Goal: Transaction & Acquisition: Subscribe to service/newsletter

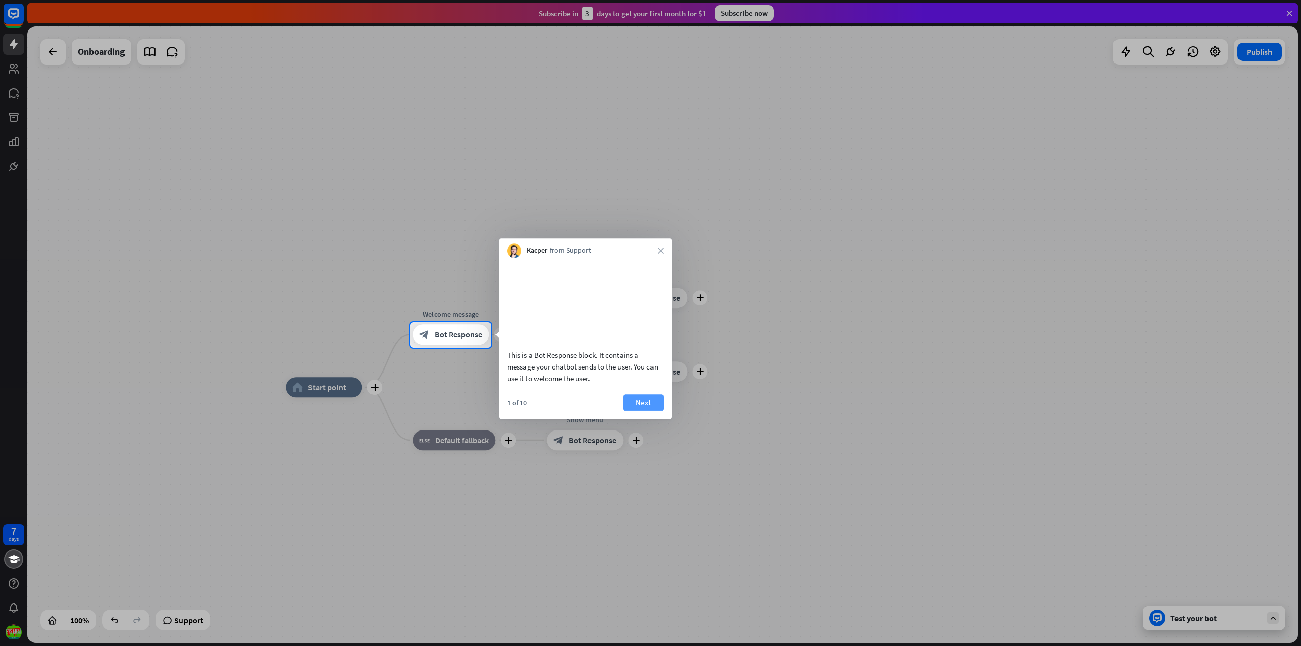
click at [645, 411] on button "Next" at bounding box center [643, 402] width 41 height 16
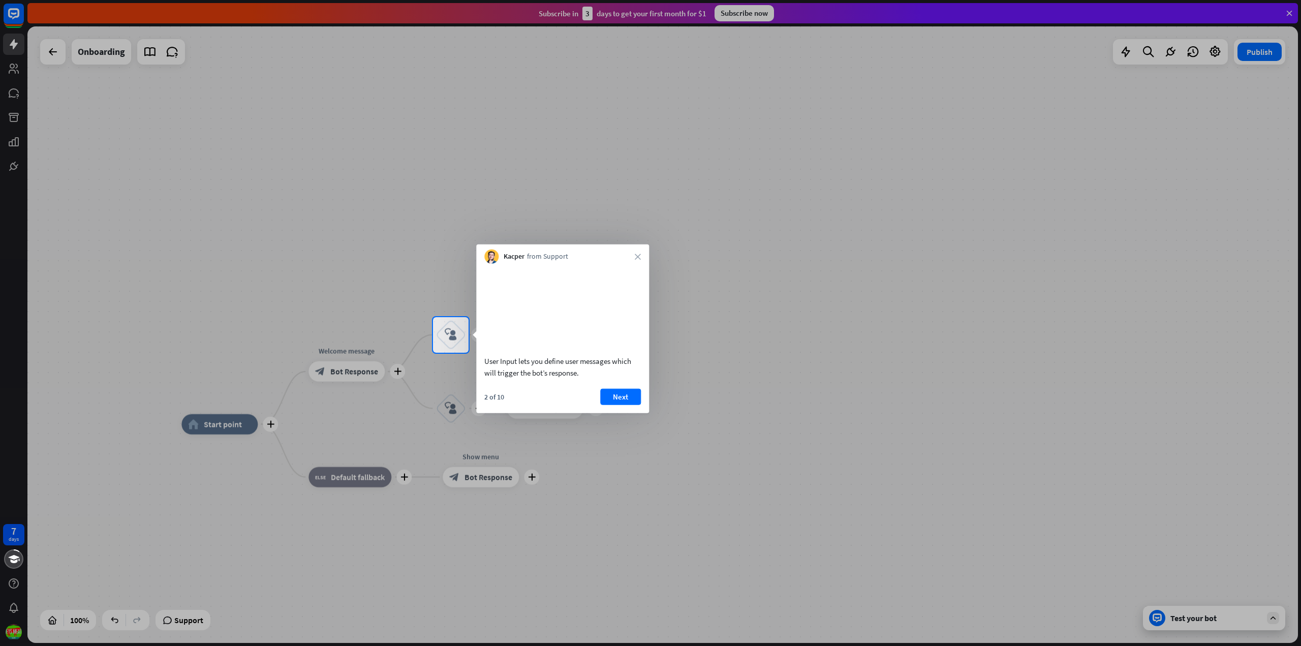
click at [746, 14] on div at bounding box center [650, 158] width 1301 height 317
click at [636, 257] on icon "close" at bounding box center [638, 257] width 6 height 6
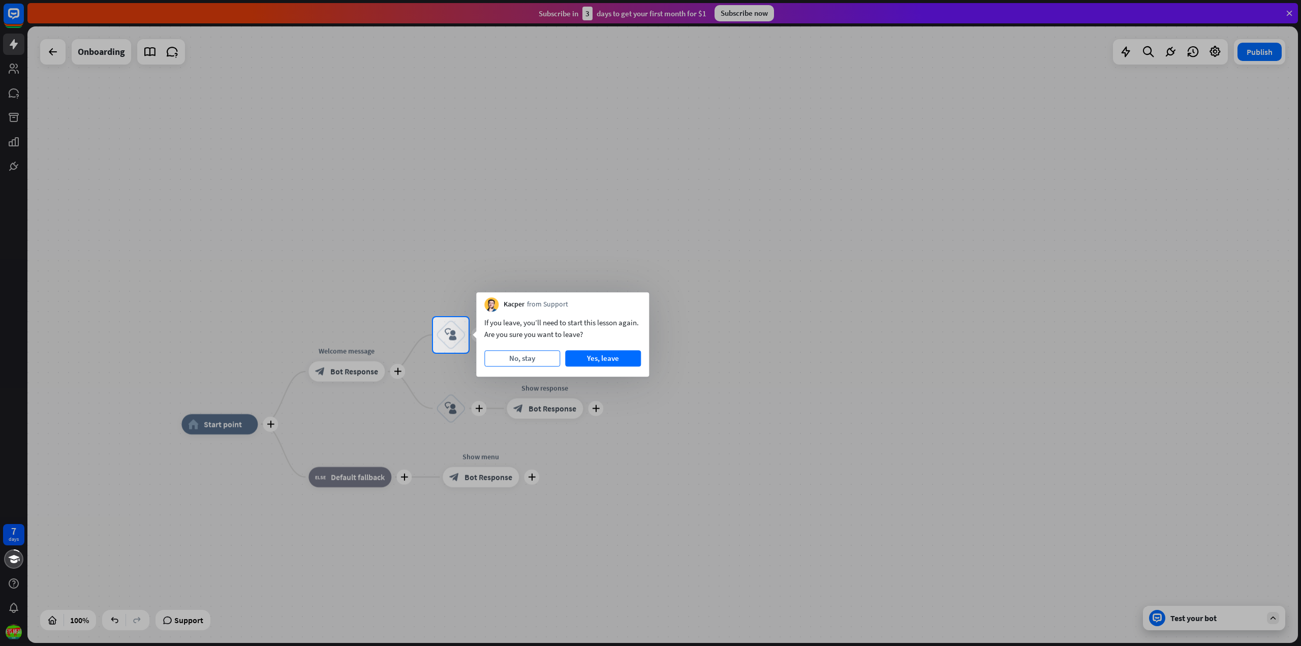
click at [530, 361] on button "No, stay" at bounding box center [522, 358] width 76 height 16
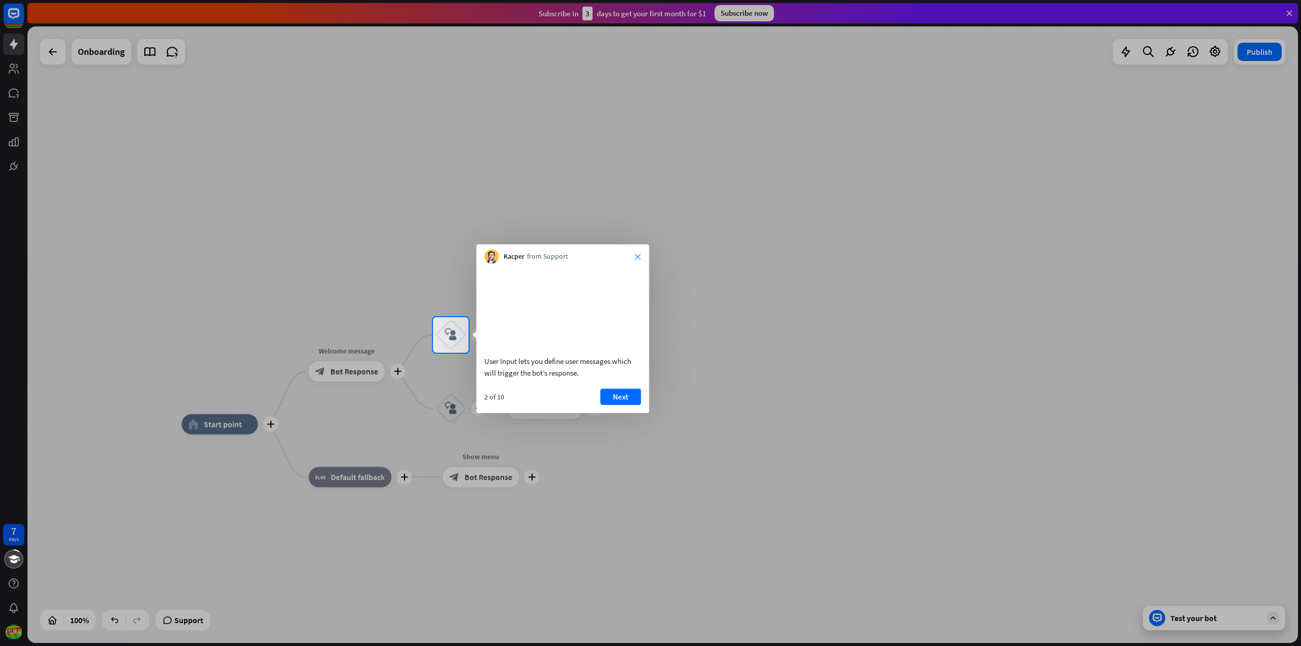
click at [637, 256] on icon "close" at bounding box center [638, 257] width 6 height 6
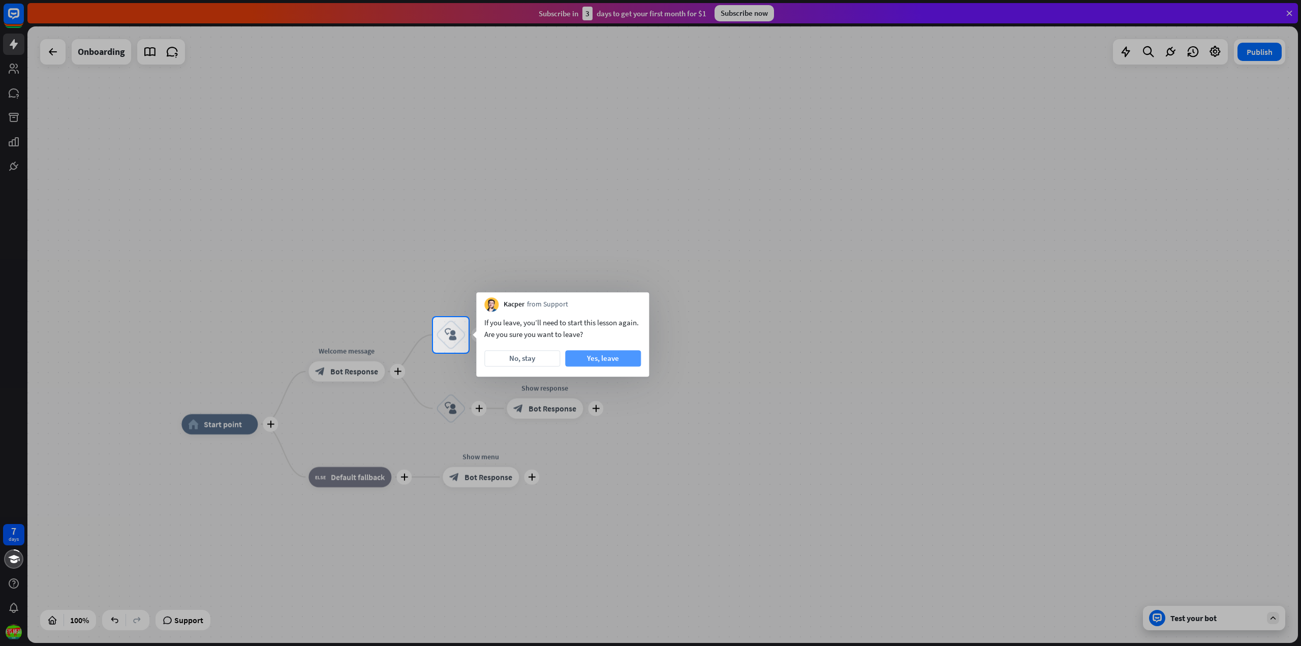
click at [593, 358] on button "Yes, leave" at bounding box center [603, 358] width 76 height 16
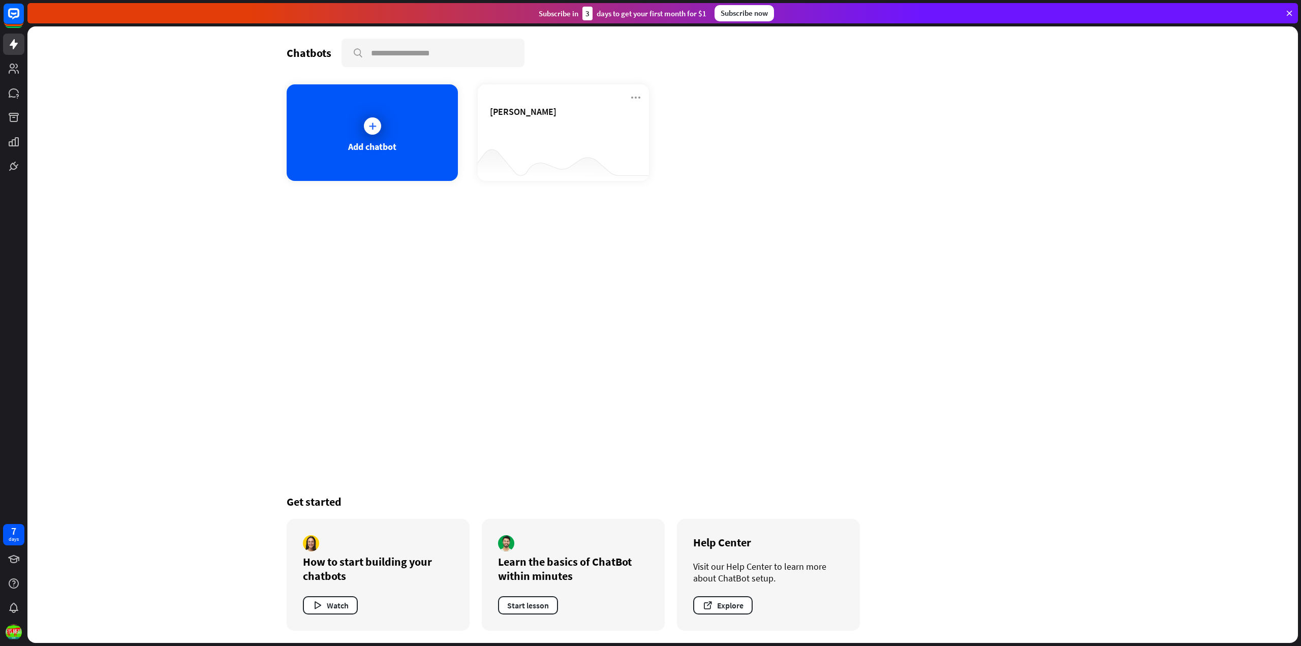
click at [736, 13] on div "Subscribe now" at bounding box center [744, 13] width 59 height 16
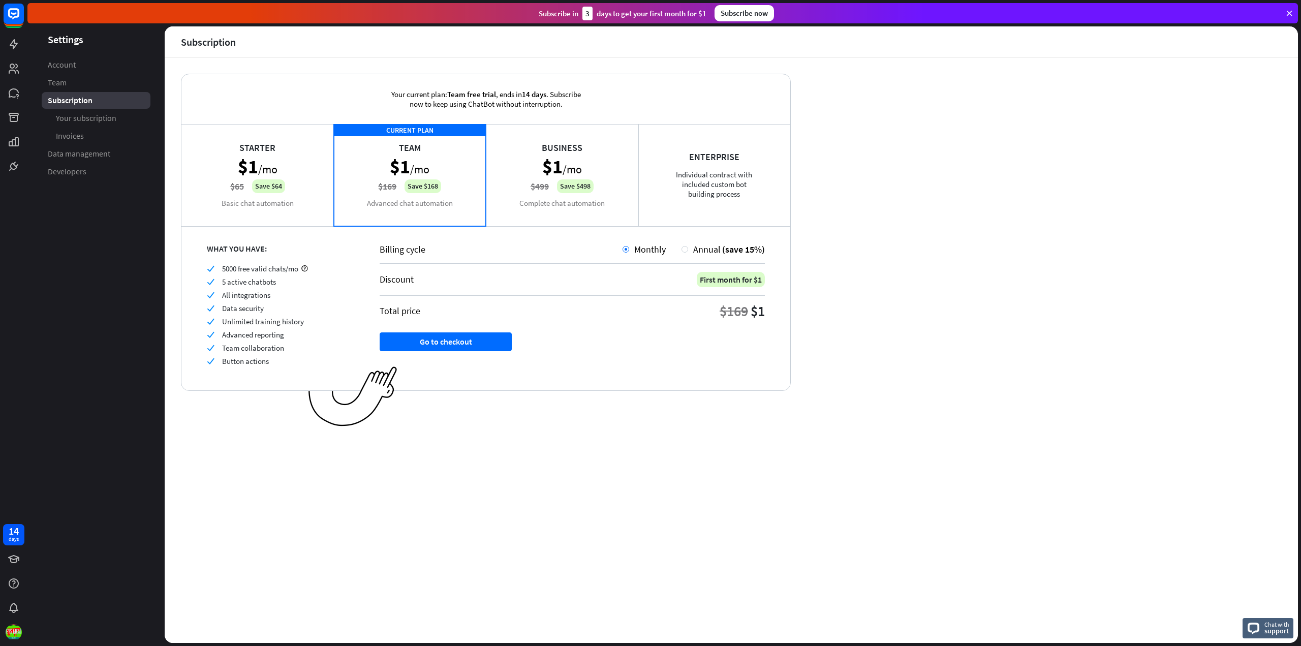
click at [294, 156] on div "Starter $1 /mo $65 Save $64 Basic chat automation" at bounding box center [257, 175] width 152 height 102
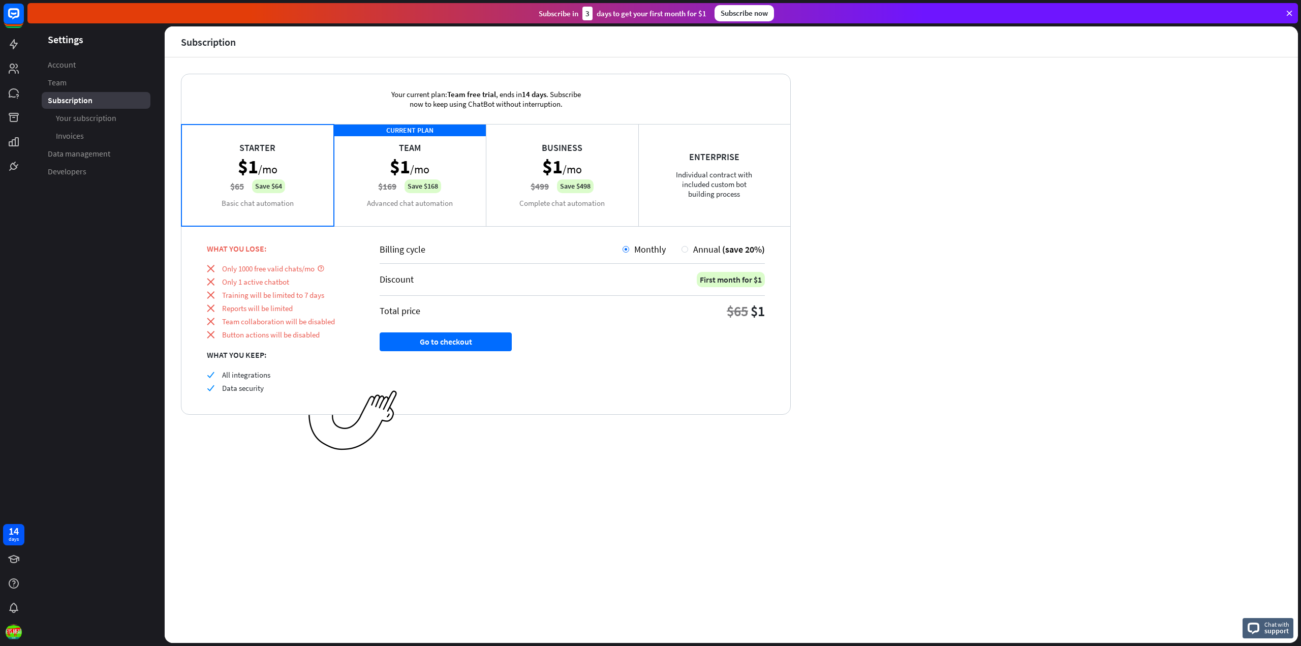
click at [364, 161] on div "CURRENT PLAN Team $1 /mo $169 Save $168 Advanced chat automation" at bounding box center [410, 175] width 152 height 102
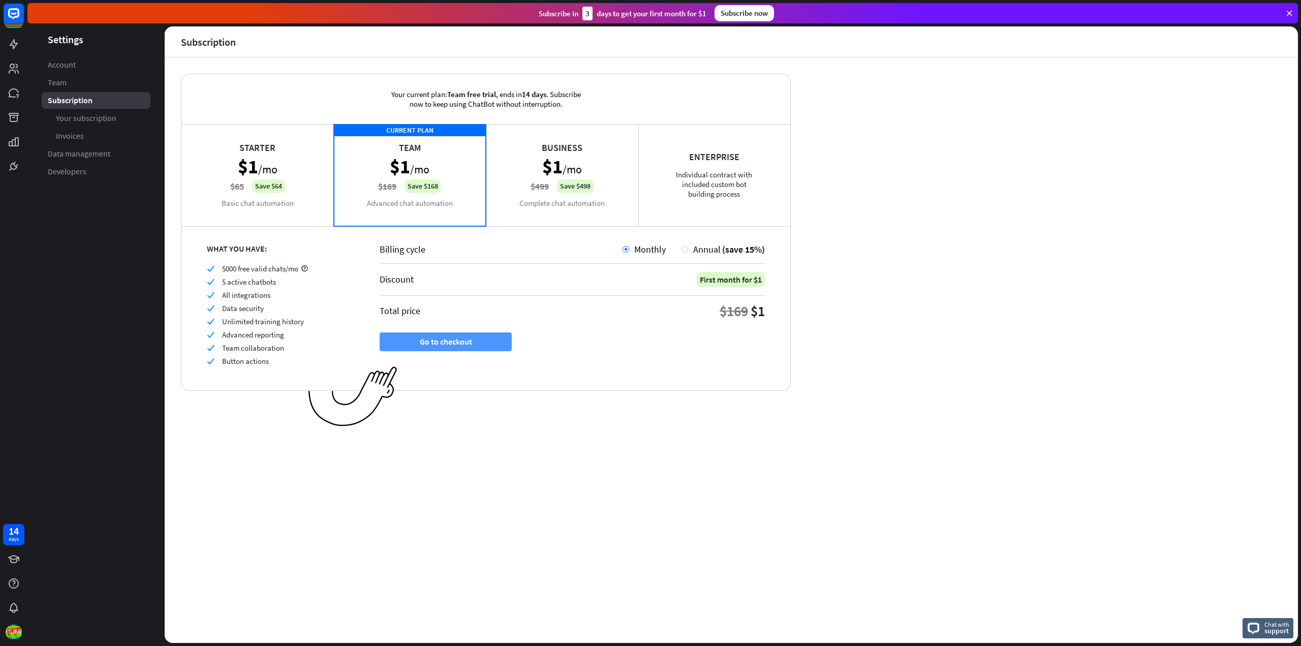
click at [445, 344] on button "Go to checkout" at bounding box center [446, 341] width 132 height 19
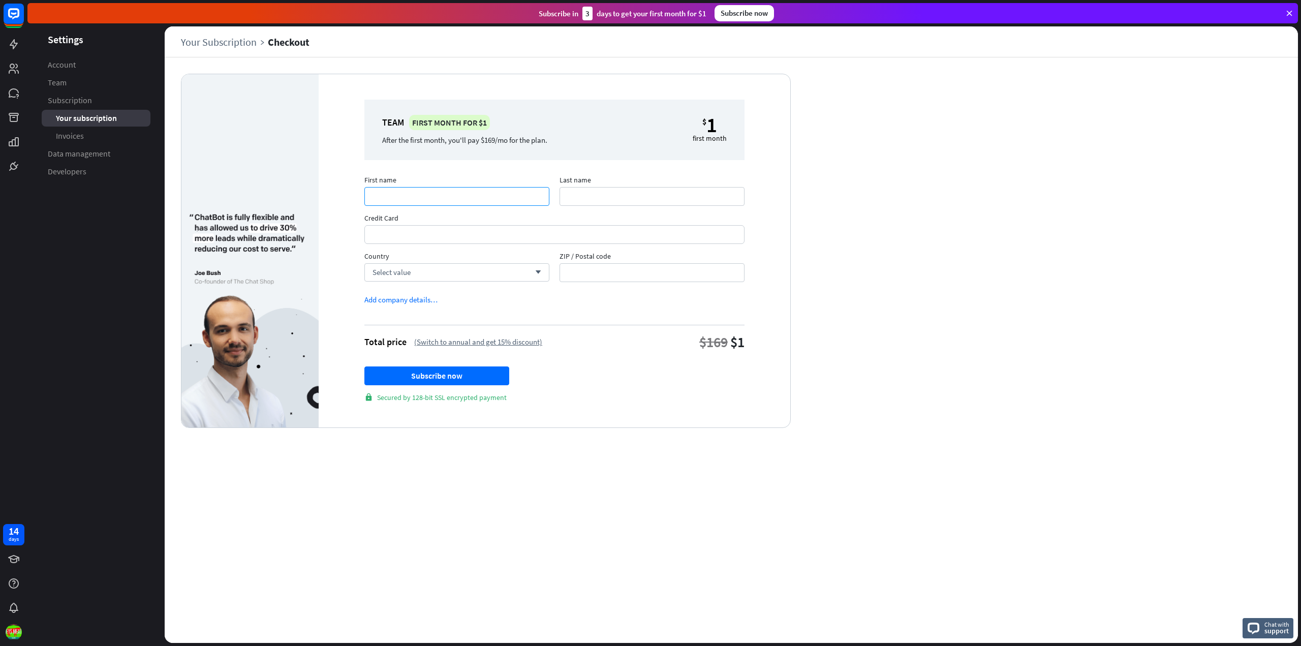
click at [400, 200] on input "First name" at bounding box center [456, 196] width 185 height 19
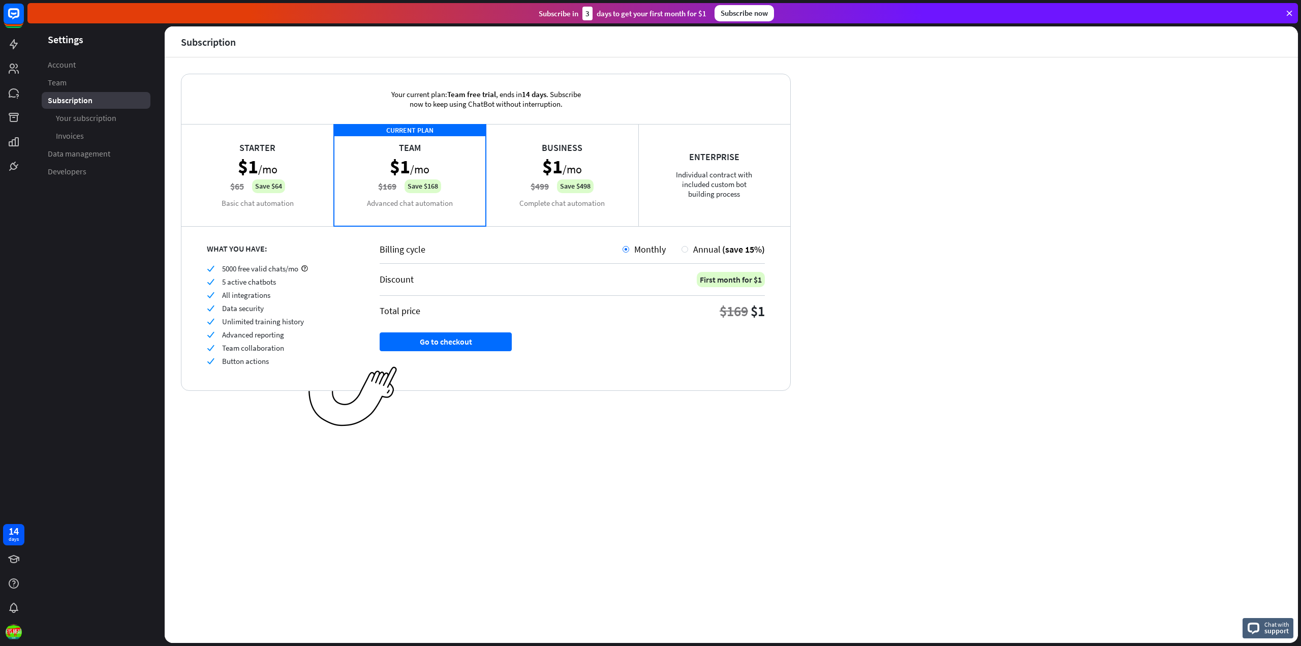
click at [210, 434] on div "Your current plan: Team free trial , ends [DATE] . Subscribe now to keep using …" at bounding box center [731, 349] width 1133 height 585
click at [270, 408] on div "Your current plan: Team free trial , ends [DATE] . Subscribe now to keep using …" at bounding box center [731, 349] width 1133 height 585
